Goal: Navigation & Orientation: Find specific page/section

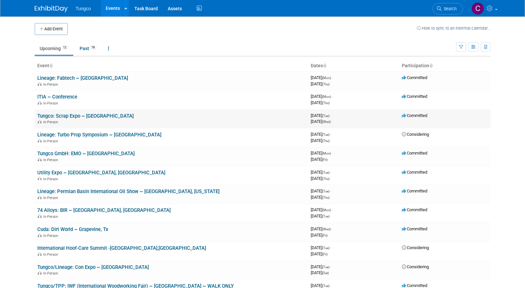
click at [77, 116] on link "Tungco: Scrap Expo ~ [GEOGRAPHIC_DATA]" at bounding box center [85, 116] width 96 height 6
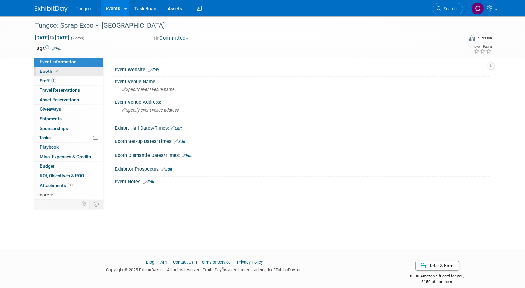
click at [48, 72] on span "Booth" at bounding box center [50, 71] width 20 height 5
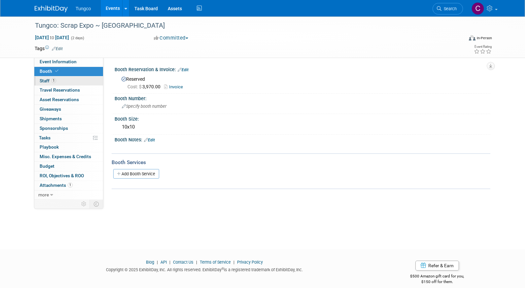
click at [47, 80] on span "Staff 1" at bounding box center [48, 80] width 16 height 5
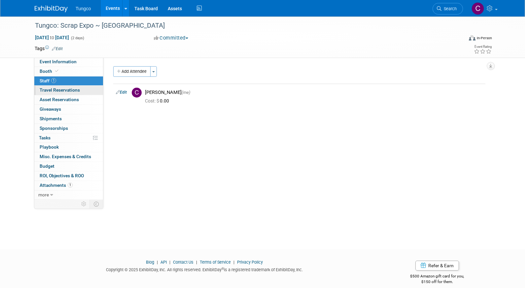
click at [45, 87] on span "Travel Reservations 0" at bounding box center [60, 89] width 40 height 5
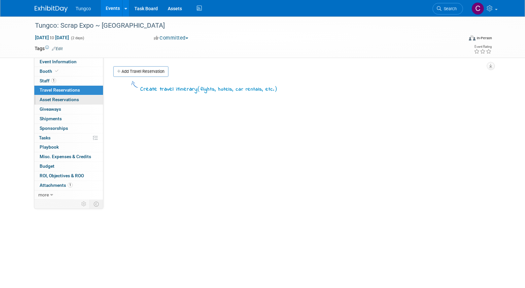
click at [48, 97] on span "Asset Reservations 0" at bounding box center [59, 99] width 39 height 5
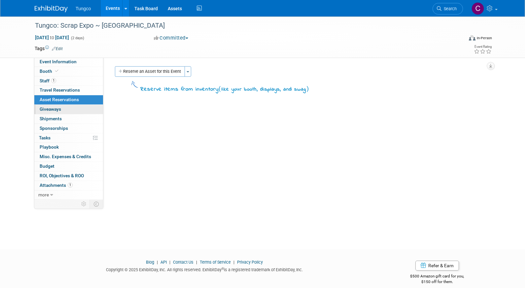
click at [51, 107] on span "Giveaways 0" at bounding box center [50, 109] width 21 height 5
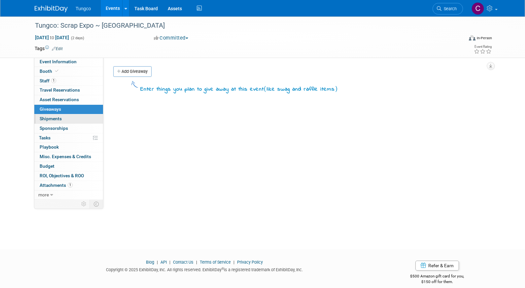
click at [50, 117] on span "Shipments 0" at bounding box center [51, 118] width 22 height 5
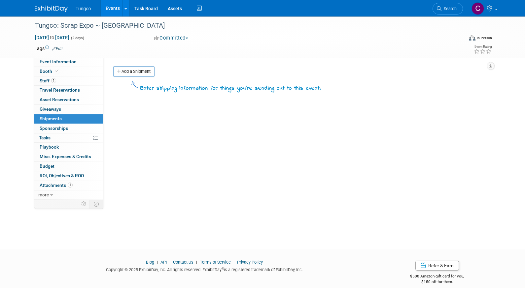
click at [52, 126] on span "Sponsorships 0" at bounding box center [54, 128] width 28 height 5
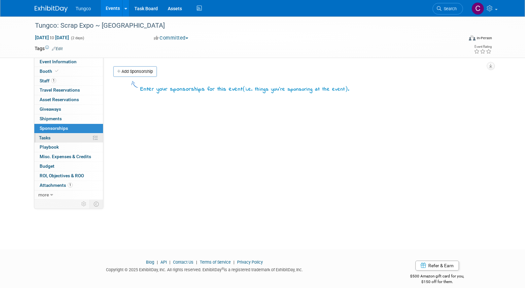
click at [51, 134] on link "0% Tasks 0%" at bounding box center [68, 138] width 69 height 9
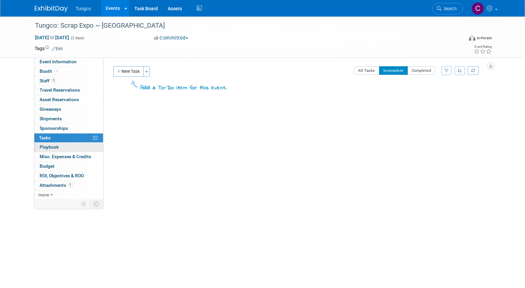
click at [49, 145] on span "Playbook 0" at bounding box center [49, 147] width 19 height 5
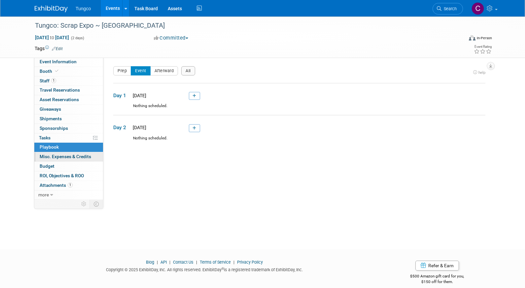
click at [51, 152] on link "0 Misc. Expenses & Credits 0" at bounding box center [68, 156] width 69 height 9
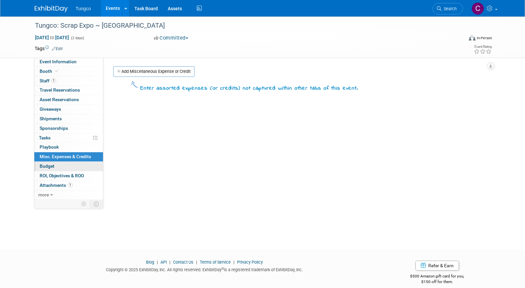
click at [50, 164] on span "Budget" at bounding box center [47, 166] width 15 height 5
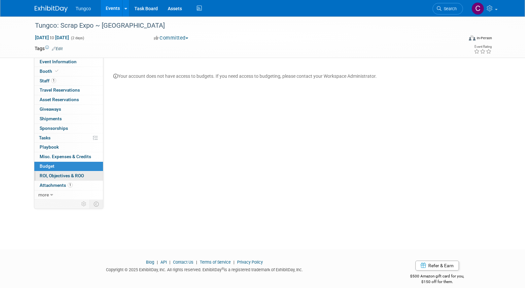
click at [51, 172] on link "0 ROI, Objectives & ROO 0" at bounding box center [68, 176] width 69 height 9
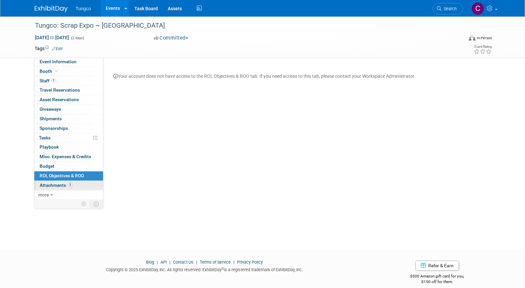
click at [53, 183] on span "Attachments 1" at bounding box center [56, 185] width 33 height 5
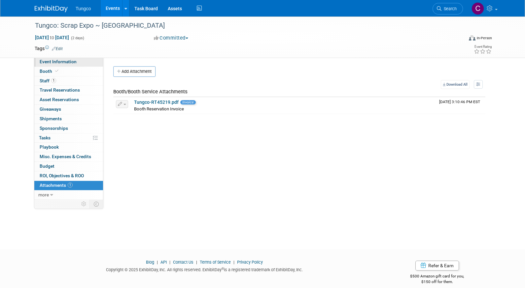
click at [47, 59] on span "Event Information" at bounding box center [58, 61] width 37 height 5
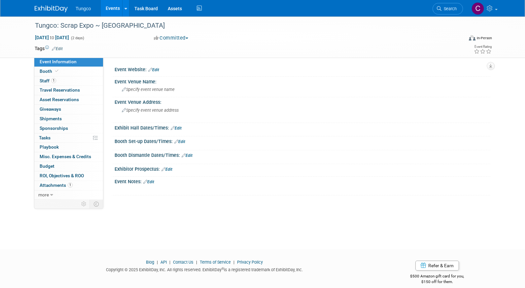
click at [82, 10] on span "Tungco" at bounding box center [83, 8] width 15 height 5
click at [41, 7] on img at bounding box center [51, 9] width 33 height 7
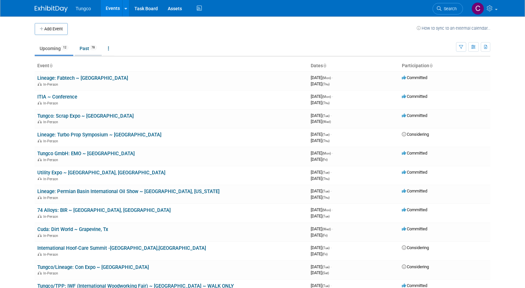
click at [90, 49] on link "Past 78" at bounding box center [88, 48] width 27 height 13
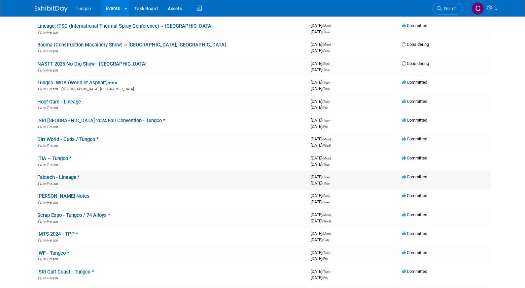
scroll to position [168, 0]
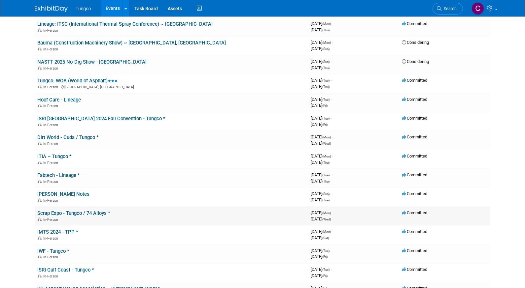
click at [71, 211] on link "Scrap Expo - Tungco / 74 Alloys *" at bounding box center [73, 214] width 73 height 6
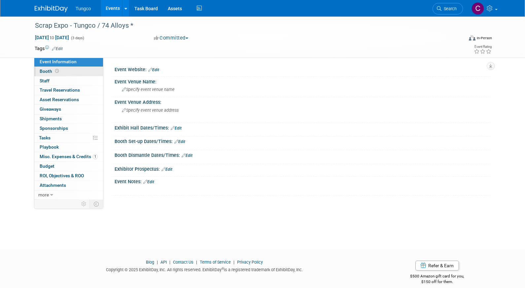
click at [48, 71] on span "Booth" at bounding box center [50, 71] width 20 height 5
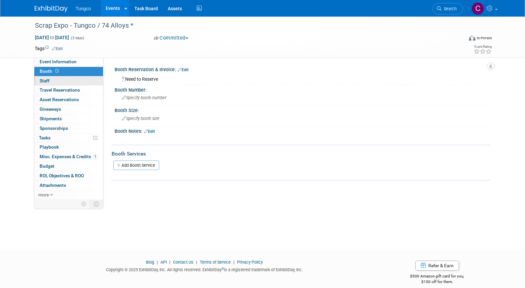
click at [47, 80] on span "Staff 0" at bounding box center [45, 80] width 10 height 5
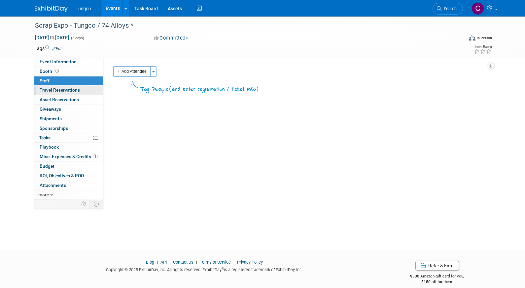
click at [47, 88] on span "Travel Reservations 0" at bounding box center [60, 89] width 40 height 5
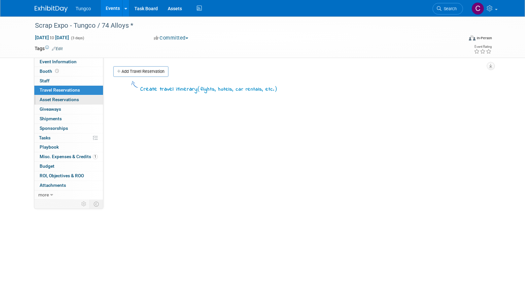
click at [49, 102] on link "0 Asset Reservations 0" at bounding box center [68, 99] width 69 height 9
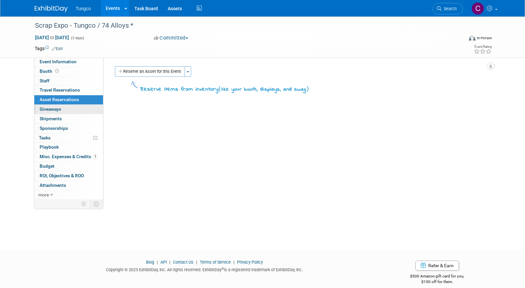
click at [49, 109] on span "Giveaways 0" at bounding box center [50, 109] width 21 height 5
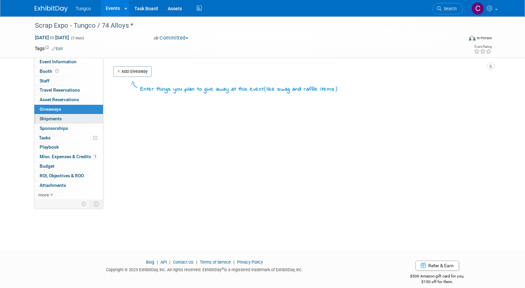
click at [49, 115] on link "0 Shipments 0" at bounding box center [68, 119] width 69 height 9
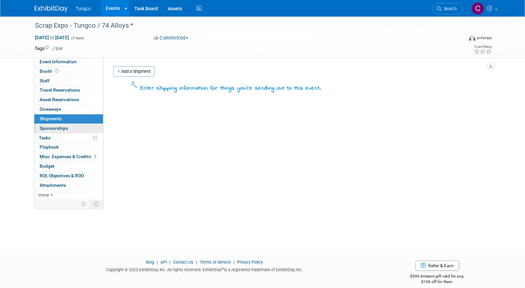
click at [47, 126] on span "Sponsorships 0" at bounding box center [54, 128] width 28 height 5
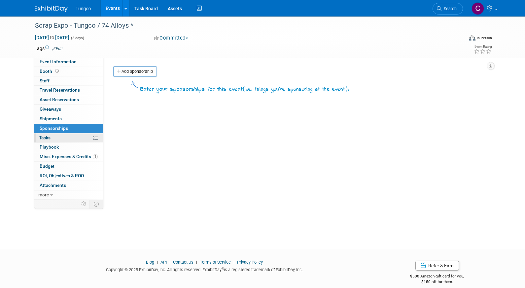
click at [46, 135] on span "Tasks 0%" at bounding box center [45, 137] width 12 height 5
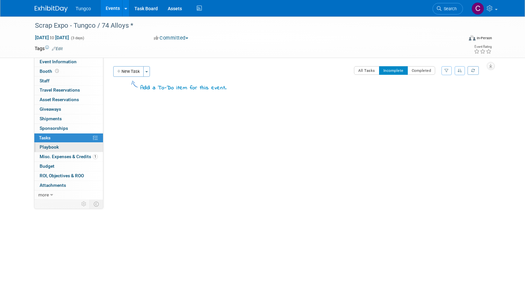
click at [47, 145] on span "Playbook 0" at bounding box center [49, 147] width 19 height 5
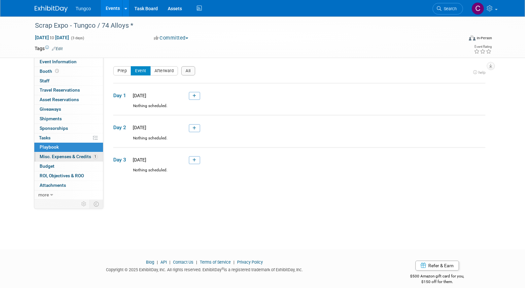
click at [47, 154] on span "Misc. Expenses & Credits 1" at bounding box center [69, 156] width 58 height 5
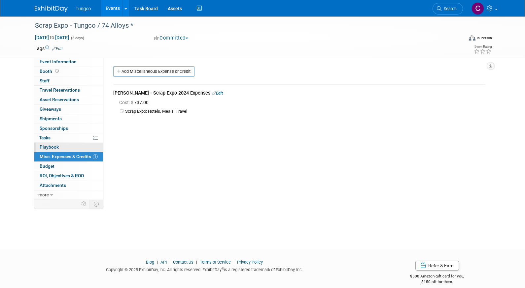
click at [49, 145] on span "Playbook 0" at bounding box center [49, 147] width 19 height 5
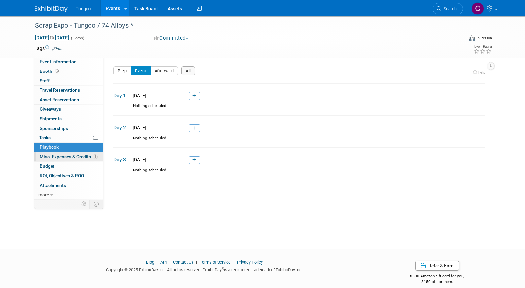
click at [51, 155] on span "Misc. Expenses & Credits 1" at bounding box center [69, 156] width 58 height 5
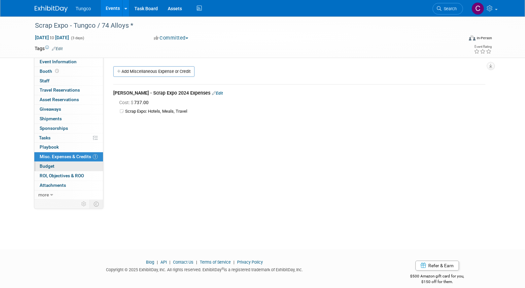
click at [50, 164] on span "Budget" at bounding box center [47, 166] width 15 height 5
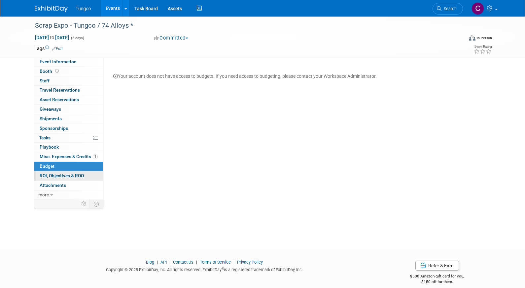
click at [50, 172] on link "0 ROI, Objectives & ROO 0" at bounding box center [68, 176] width 69 height 9
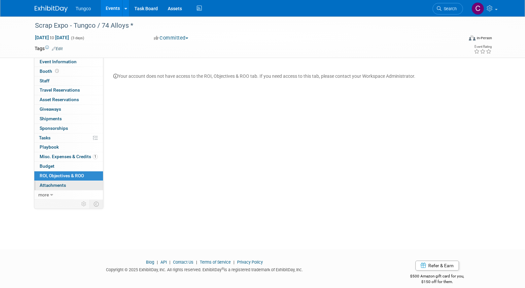
click at [52, 181] on link "0 Attachments 0" at bounding box center [68, 185] width 69 height 9
